Goal: Task Accomplishment & Management: Complete application form

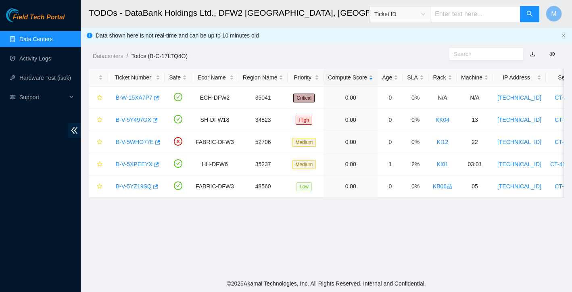
click at [52, 40] on link "Data Centers" at bounding box center [35, 39] width 33 height 6
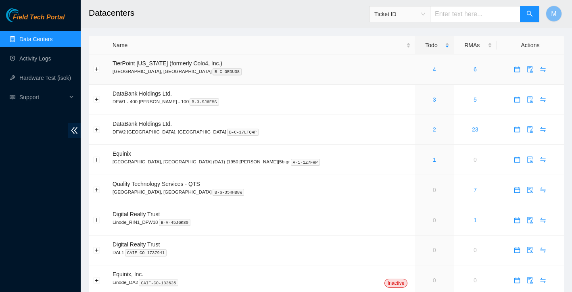
click at [420, 70] on div "4" at bounding box center [434, 69] width 29 height 9
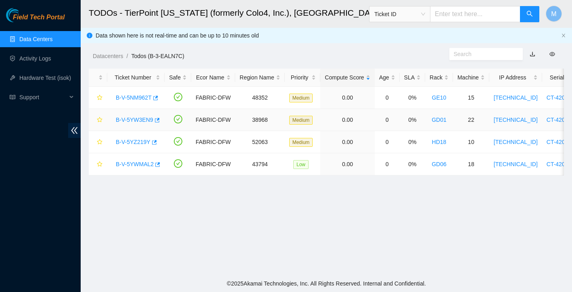
click at [148, 119] on link "B-V-5YW3EN9" at bounding box center [135, 120] width 38 height 6
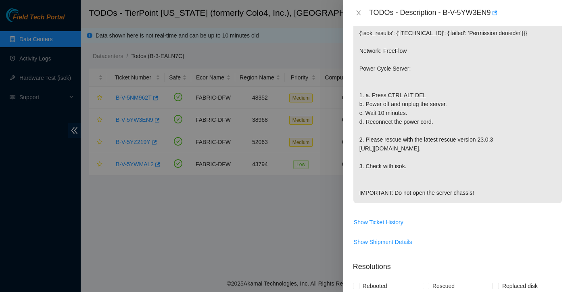
scroll to position [179, 0]
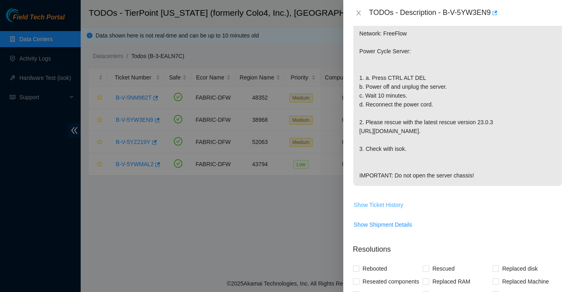
click at [392, 209] on span "Show Ticket History" at bounding box center [379, 205] width 50 height 9
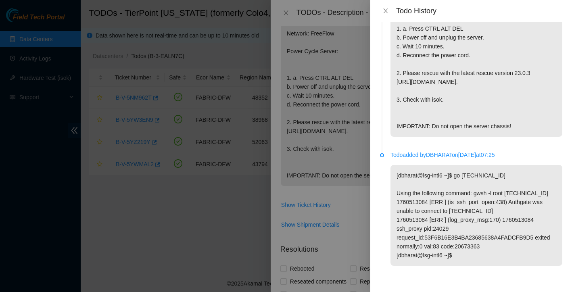
scroll to position [132, 0]
click at [386, 11] on icon "close" at bounding box center [385, 10] width 4 height 5
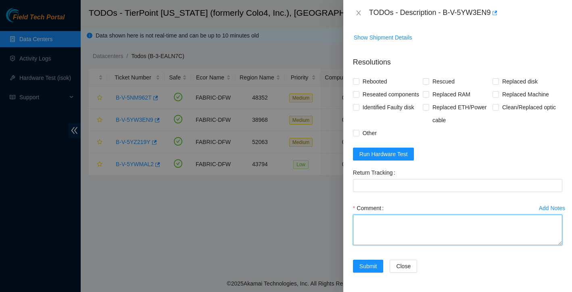
click at [384, 230] on textarea "Comment" at bounding box center [457, 230] width 209 height 31
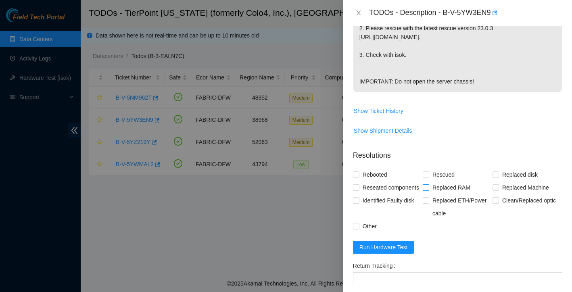
scroll to position [280, 0]
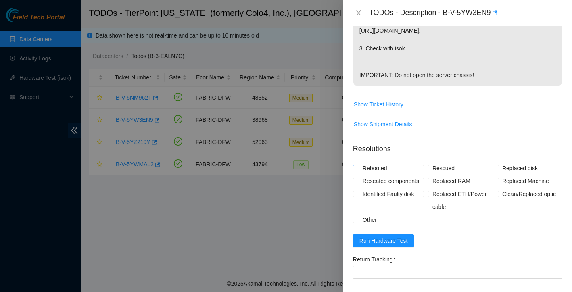
type textarea "Found with no video power cycled still no video power cycled again still no vid…"
click at [360, 175] on span "Rebooted" at bounding box center [375, 168] width 31 height 13
click at [359, 171] on input "Rebooted" at bounding box center [356, 168] width 6 height 6
checkbox input "true"
click at [429, 175] on span "Rescued" at bounding box center [443, 168] width 29 height 13
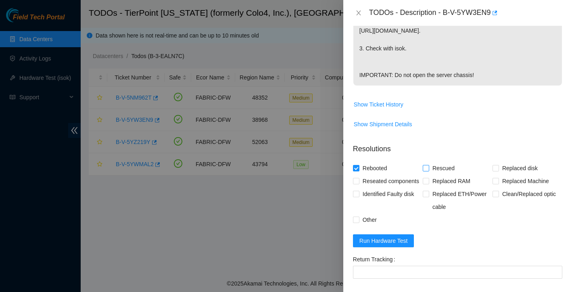
click at [429, 171] on input "Rescued" at bounding box center [426, 168] width 6 height 6
checkbox input "true"
click at [357, 184] on input "Reseated components" at bounding box center [356, 181] width 6 height 6
checkbox input "true"
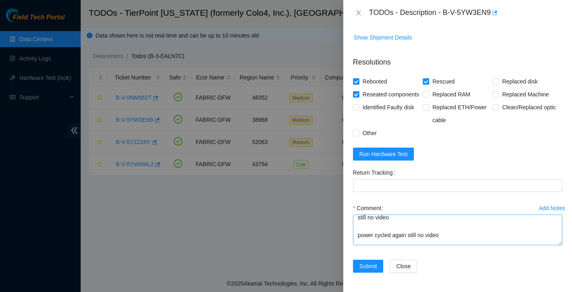
scroll to position [40, 0]
click at [408, 236] on textarea "Found with no video power cycled still no video power cycled again still no vid…" at bounding box center [457, 230] width 209 height 31
type textarea "Found with no video power cycled still no video power cycled again reseated dis…"
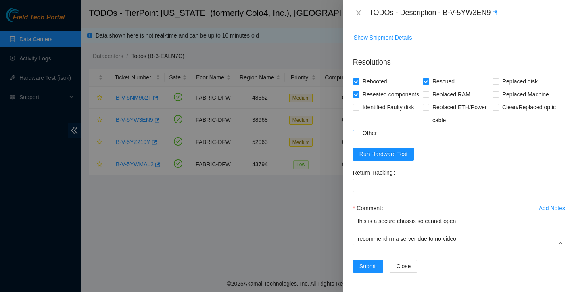
click at [355, 136] on input "Other" at bounding box center [356, 133] width 6 height 6
checkbox input "true"
click at [376, 265] on span "Submit" at bounding box center [369, 266] width 18 height 9
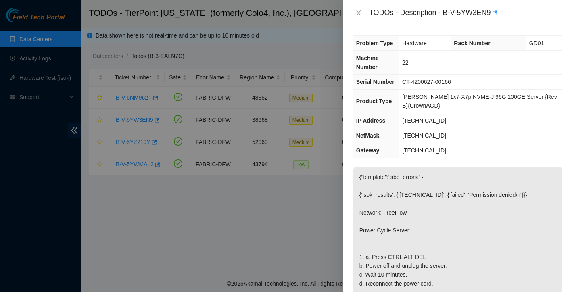
scroll to position [0, 0]
